Goal: Task Accomplishment & Management: Manage account settings

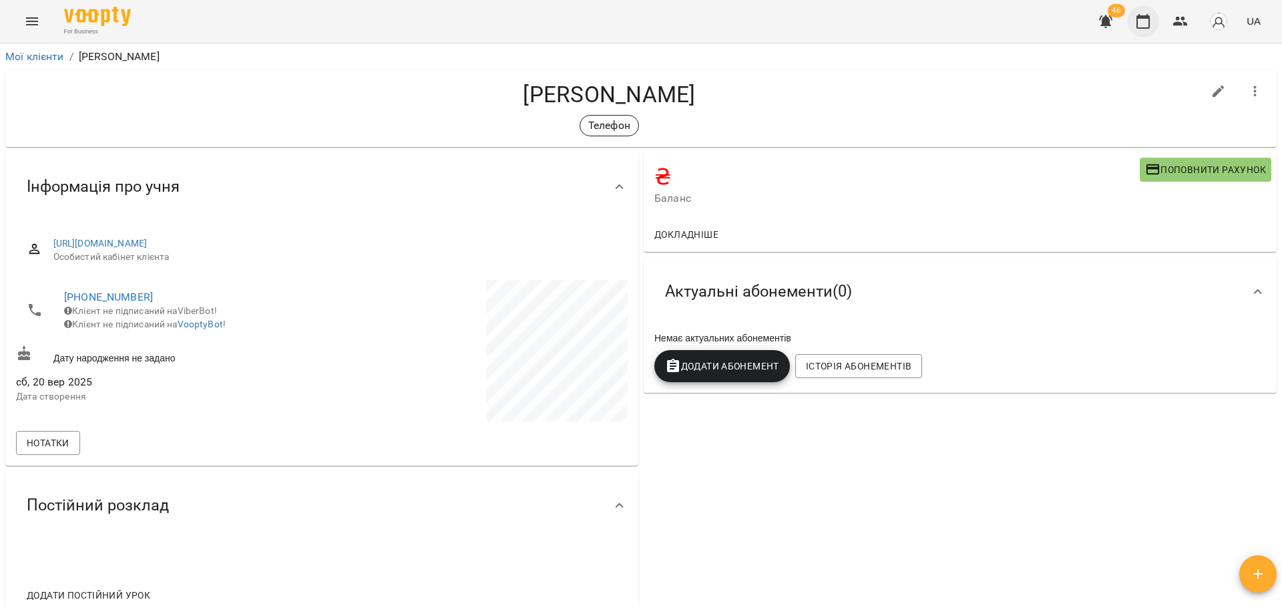
click at [1144, 23] on icon "button" at bounding box center [1143, 21] width 16 height 16
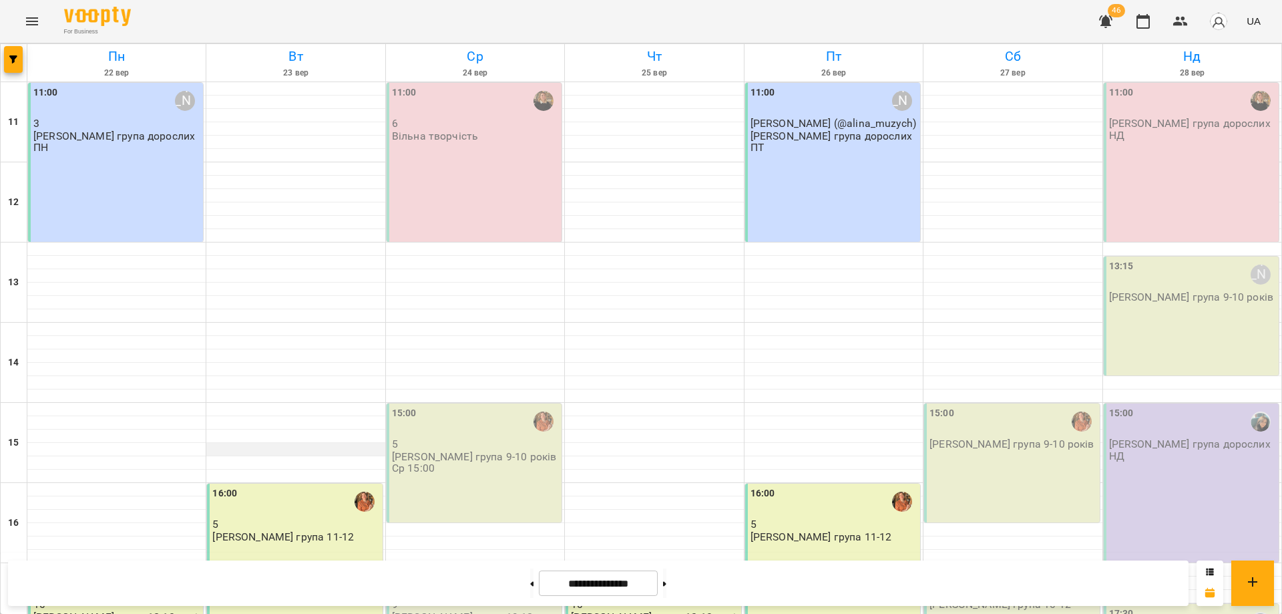
scroll to position [153, 0]
click at [291, 484] on div "16:00 5 Віта група 11-12" at bounding box center [294, 563] width 175 height 159
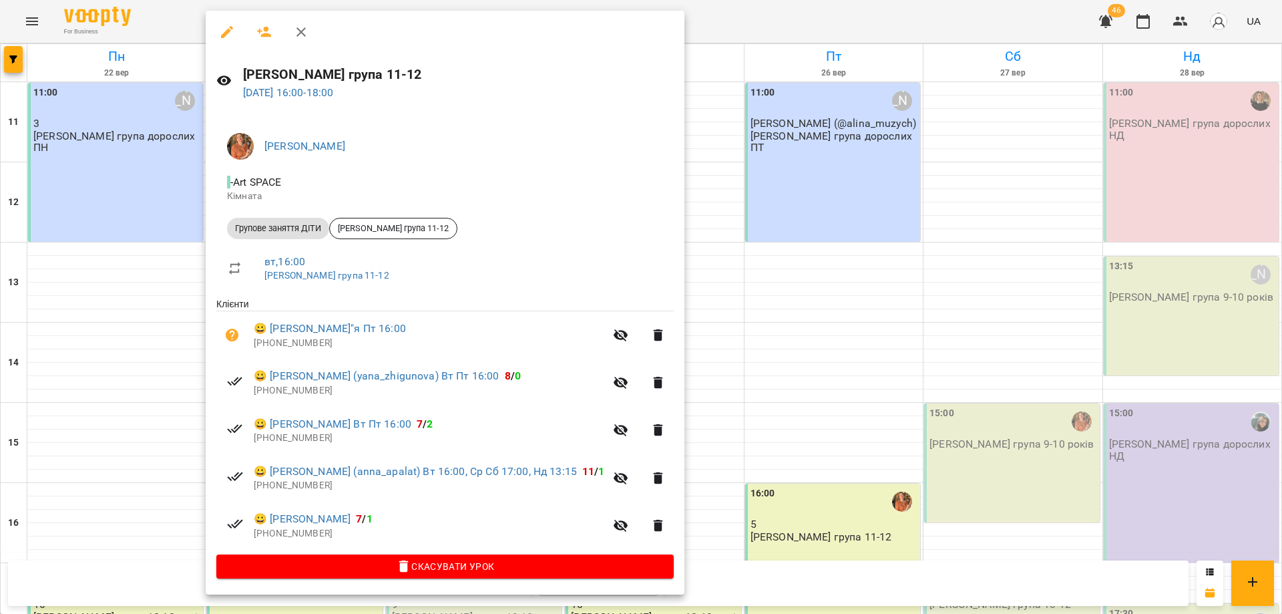
click at [351, 104] on div "Віта група 11-12 23 вер 2025 16:00 - 18:00" at bounding box center [445, 82] width 479 height 58
click at [334, 96] on link "23 вер 2025 16:00 - 18:00" at bounding box center [288, 92] width 91 height 13
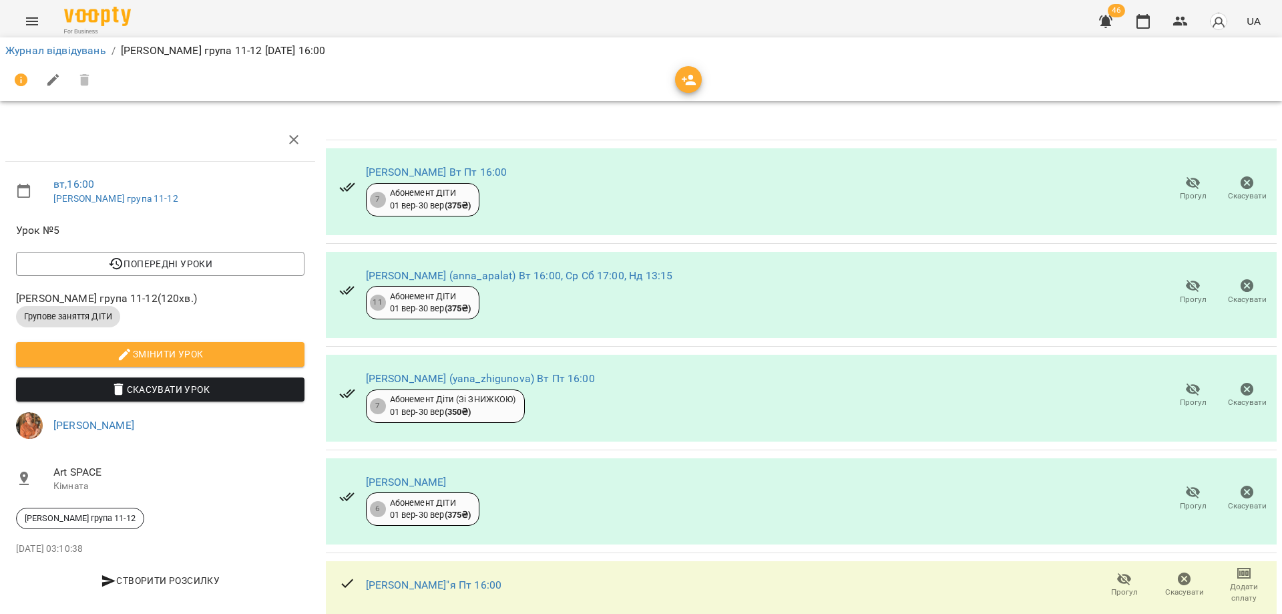
click at [683, 82] on icon "button" at bounding box center [689, 80] width 16 height 16
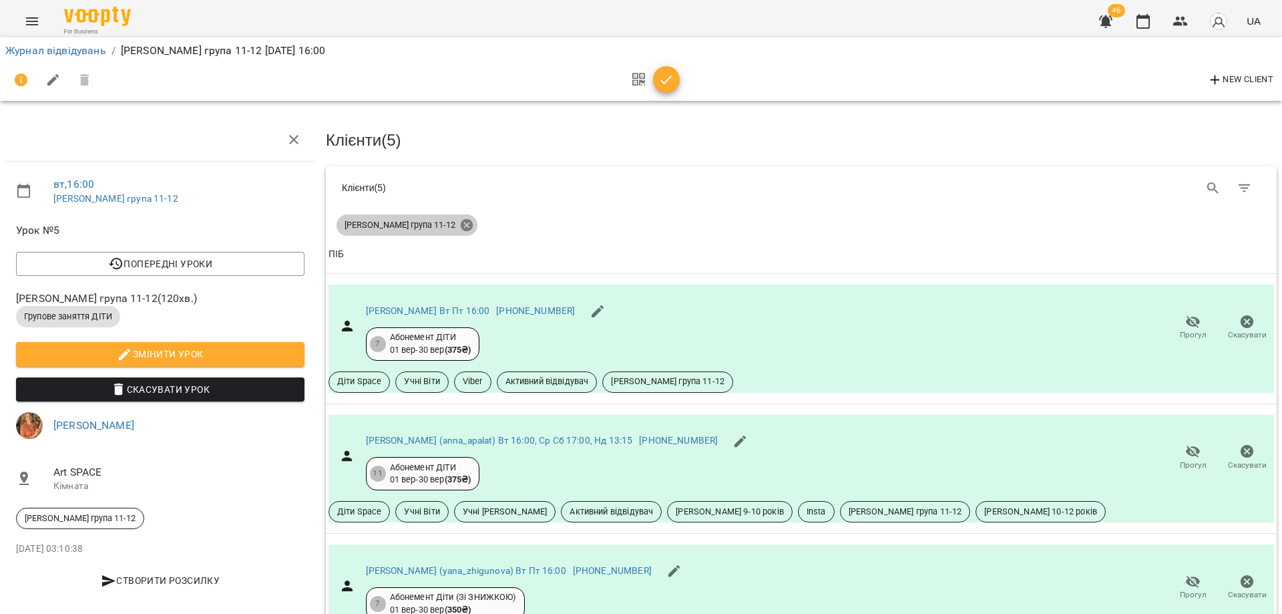
click at [461, 221] on icon at bounding box center [467, 225] width 12 height 12
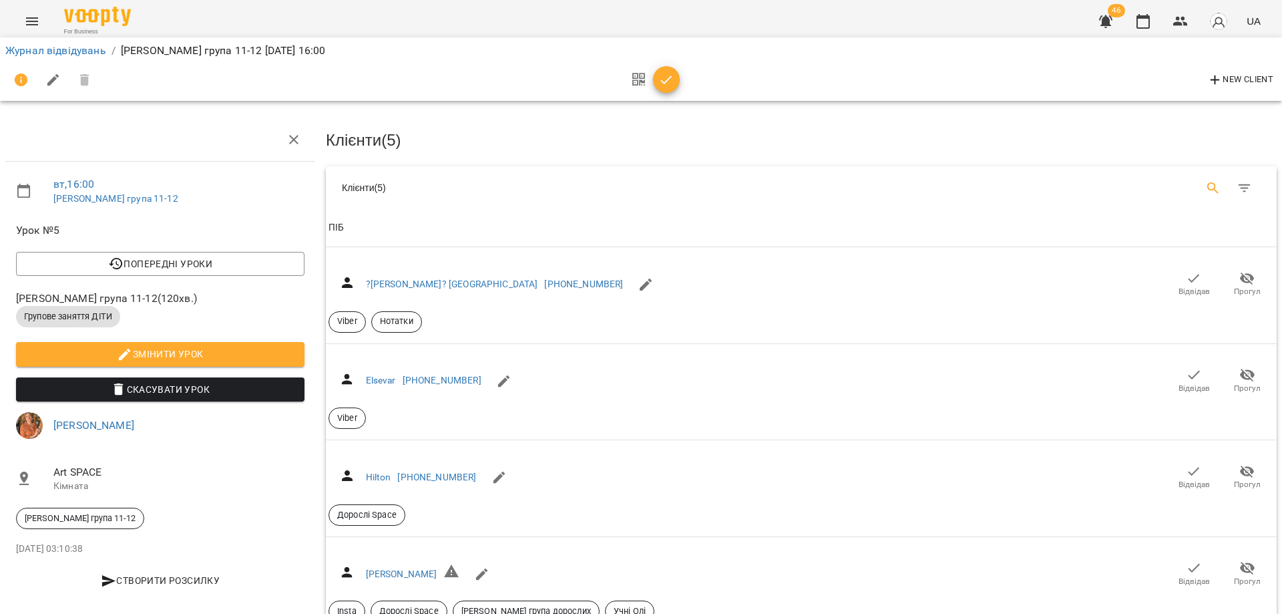
click at [1197, 188] on button "Search" at bounding box center [1213, 188] width 32 height 32
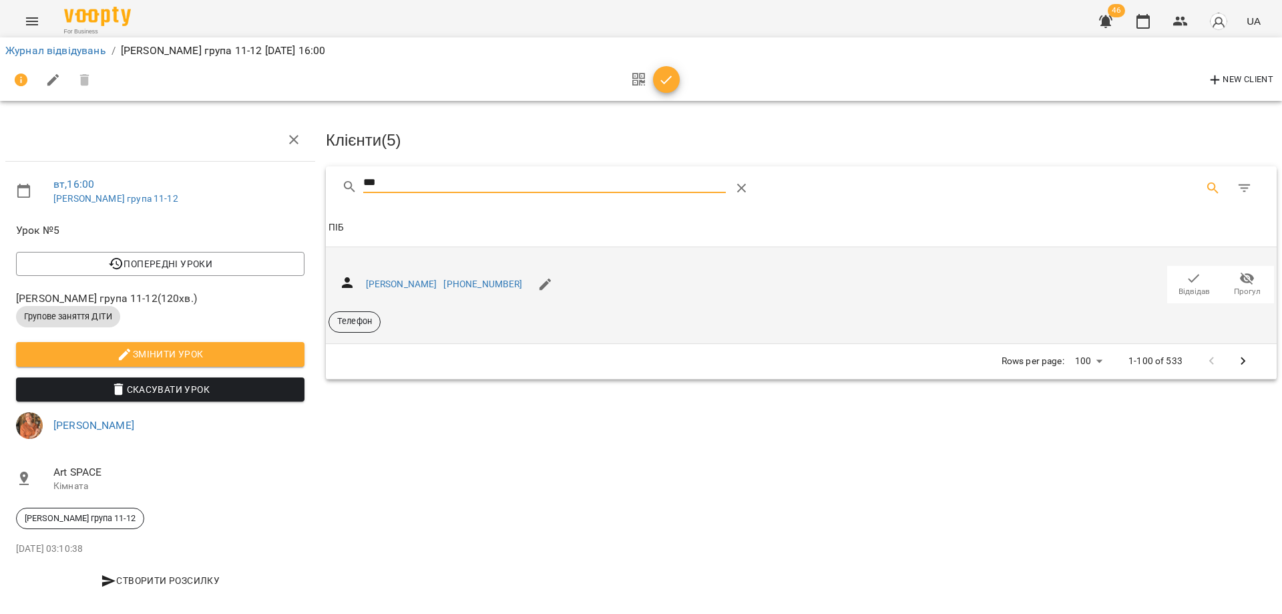
type input "***"
click at [1194, 286] on span "Відвідав" at bounding box center [1194, 291] width 31 height 11
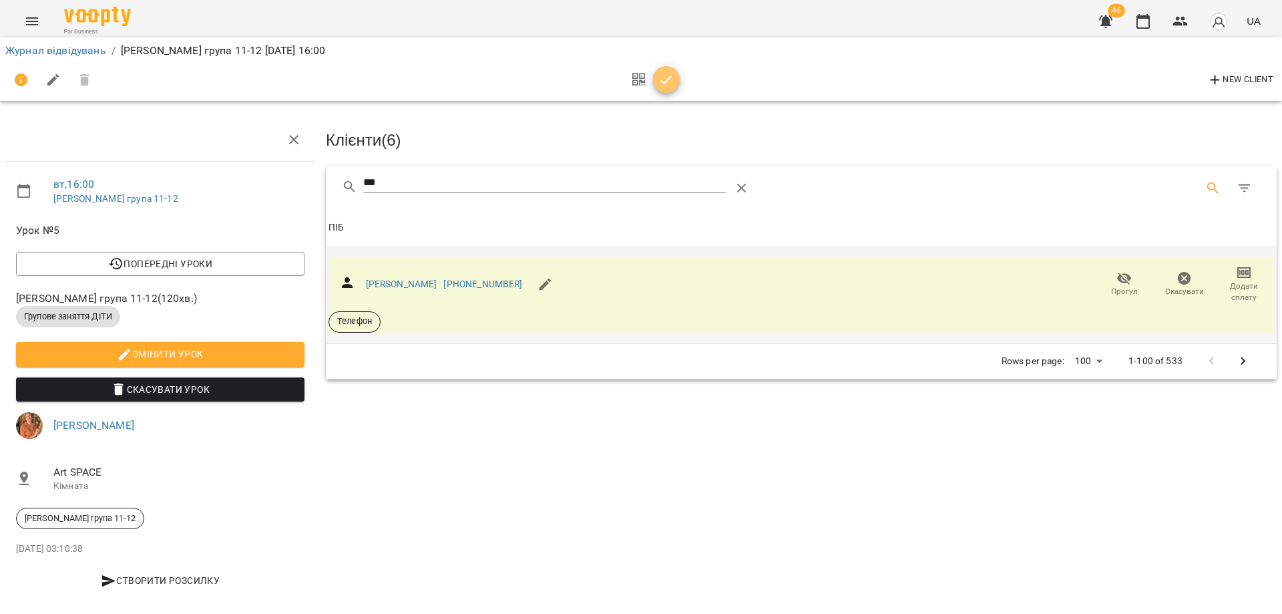
click at [679, 74] on span "button" at bounding box center [666, 80] width 27 height 16
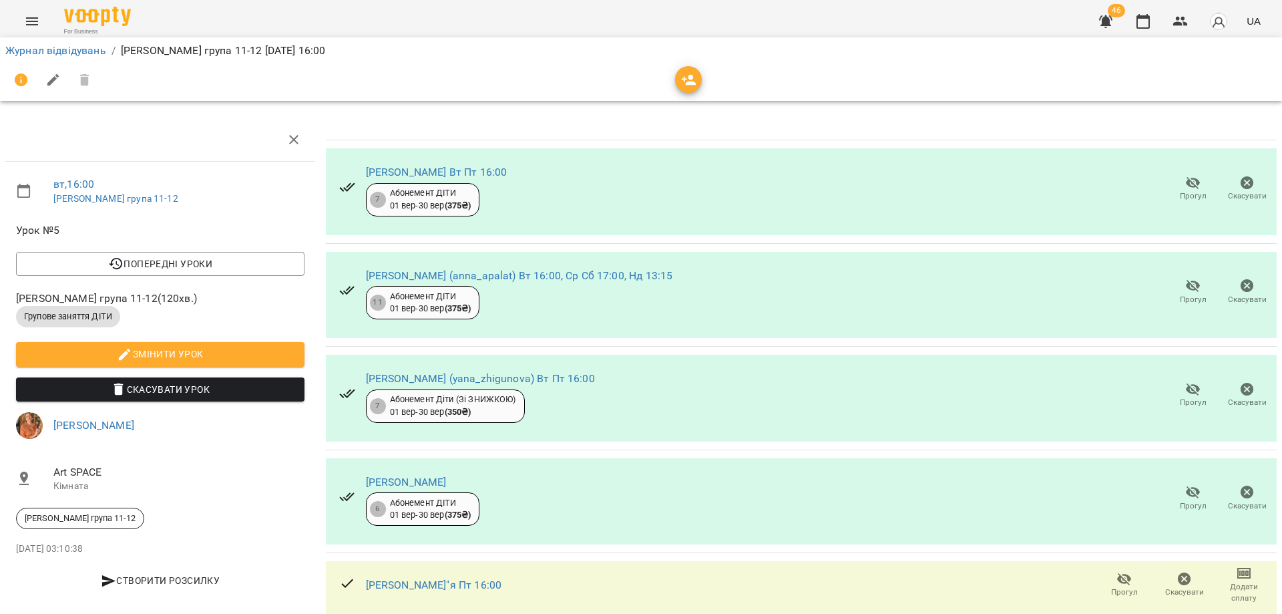
scroll to position [100, 0]
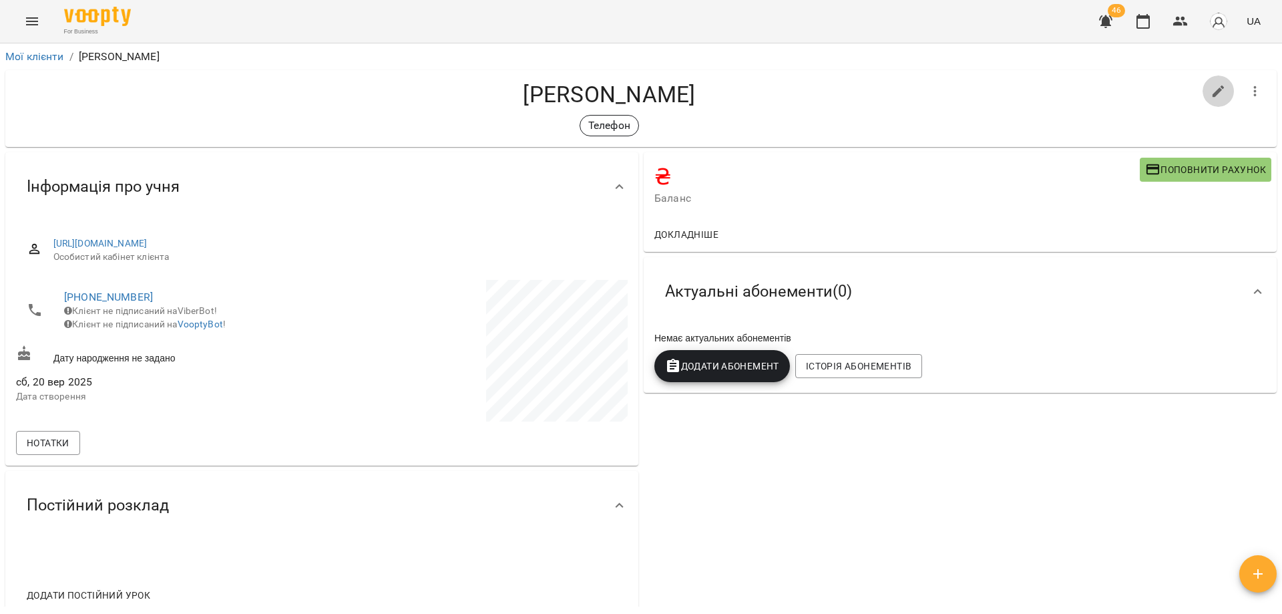
click at [1213, 87] on icon "button" at bounding box center [1219, 91] width 12 height 12
select select "**"
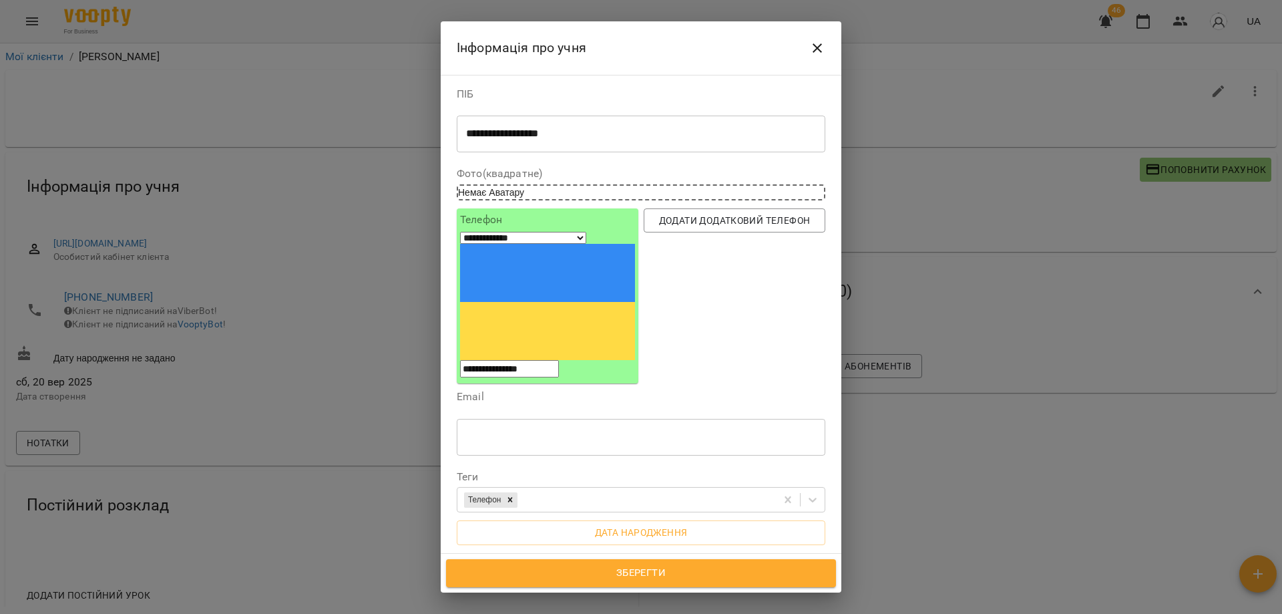
click at [630, 592] on textarea at bounding box center [641, 598] width 350 height 13
type textarea "********"
click at [647, 568] on span "Зберегти" at bounding box center [641, 572] width 361 height 17
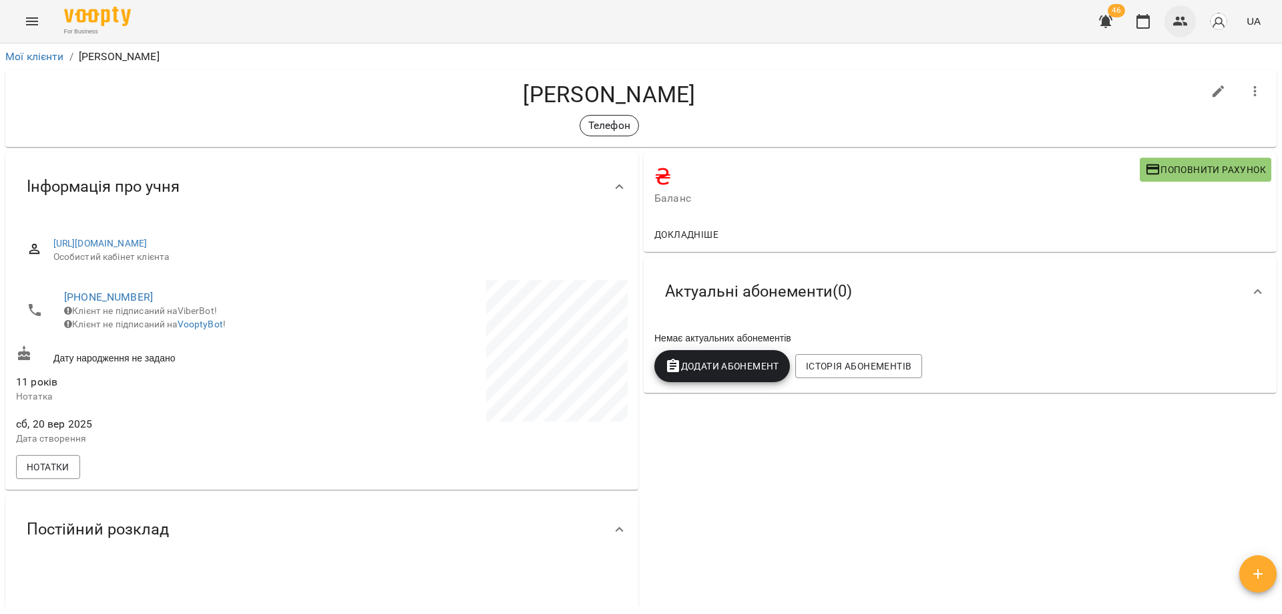
click at [1180, 13] on button "button" at bounding box center [1181, 21] width 32 height 32
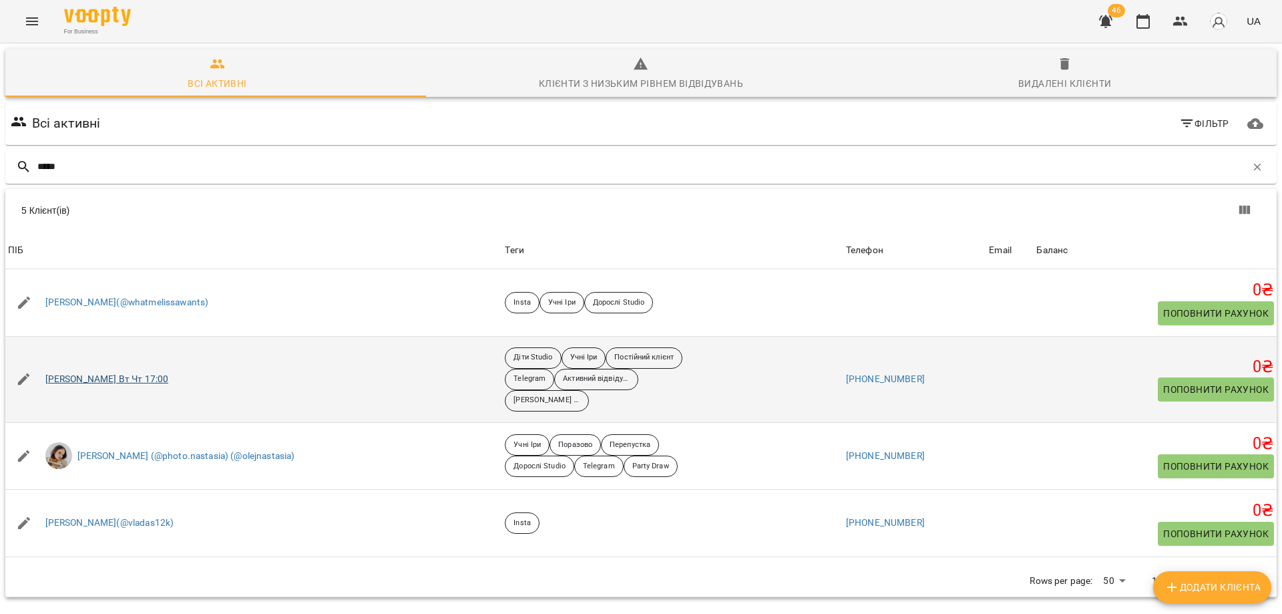
type input "*****"
click at [158, 382] on link "Коваленко Марія Вт Чт 17:00" at bounding box center [107, 379] width 124 height 13
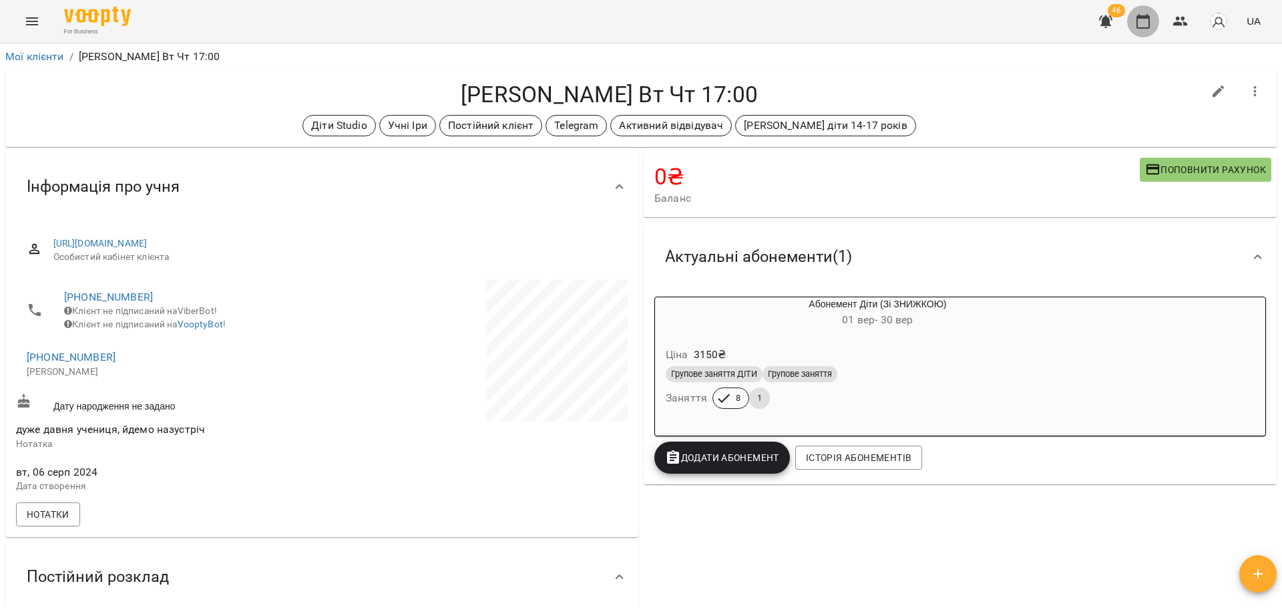
click at [1152, 32] on button "button" at bounding box center [1143, 21] width 32 height 32
